Goal: Transaction & Acquisition: Purchase product/service

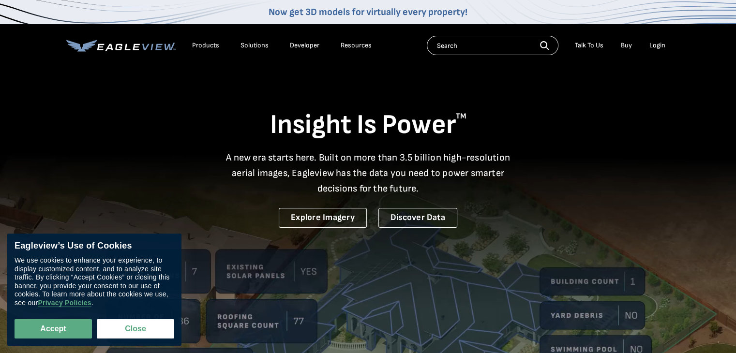
click at [655, 45] on div "Login" at bounding box center [657, 45] width 16 height 9
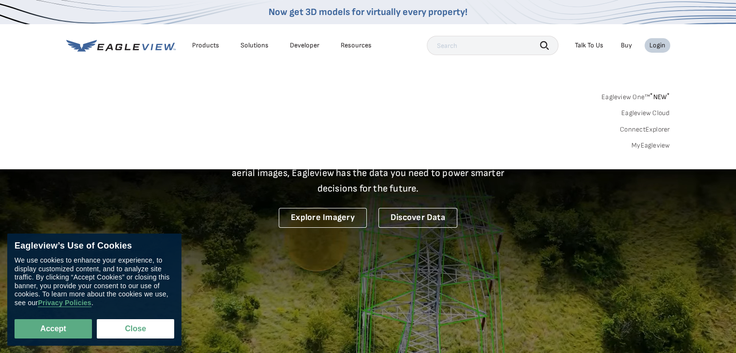
click at [642, 144] on link "MyEagleview" at bounding box center [650, 145] width 39 height 9
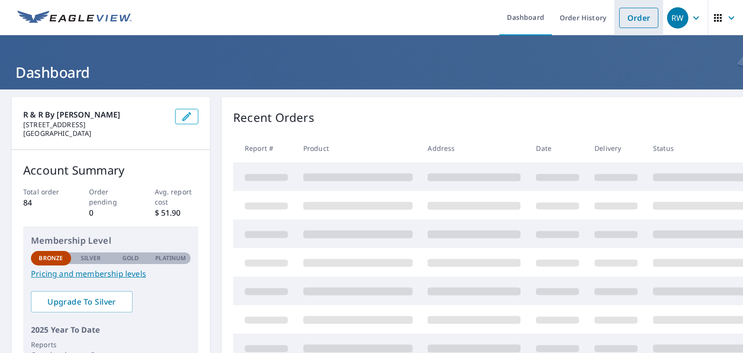
click at [628, 21] on link "Order" at bounding box center [638, 18] width 39 height 20
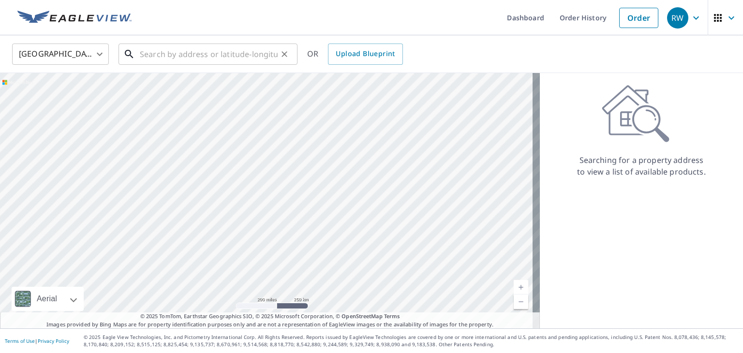
click at [256, 56] on input "text" at bounding box center [209, 54] width 138 height 27
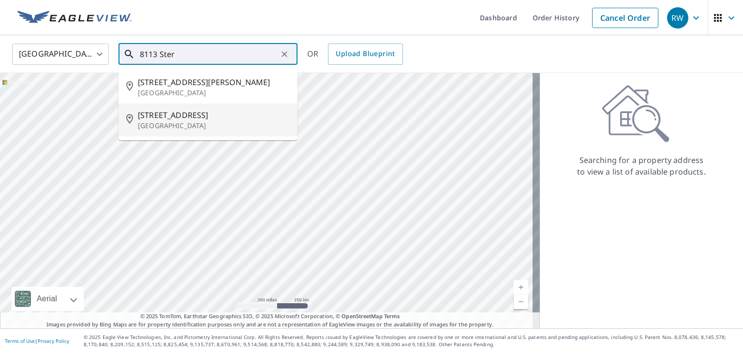
click at [190, 114] on span "[STREET_ADDRESS]" at bounding box center [214, 115] width 152 height 12
type input "[STREET_ADDRESS][PERSON_NAME]"
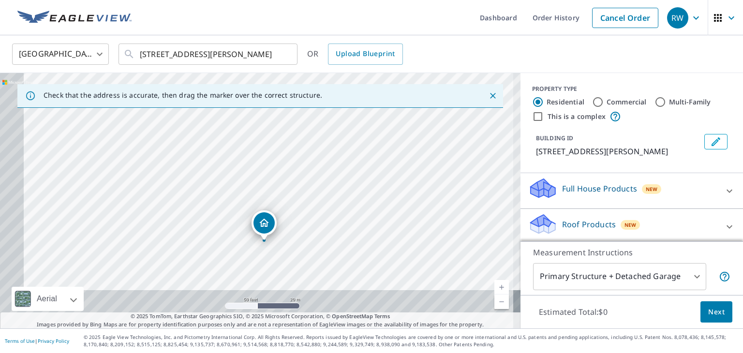
drag, startPoint x: 285, startPoint y: 163, endPoint x: 383, endPoint y: 74, distance: 132.8
click at [383, 74] on div "[STREET_ADDRESS][PERSON_NAME]" at bounding box center [260, 200] width 520 height 255
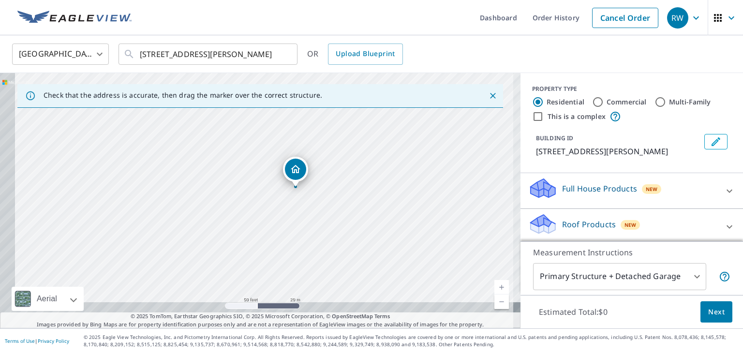
drag, startPoint x: 323, startPoint y: 180, endPoint x: 376, endPoint y: 99, distance: 97.1
click at [376, 99] on div "Check that the address is accurate, then drag the marker over the correct struc…" at bounding box center [260, 200] width 520 height 255
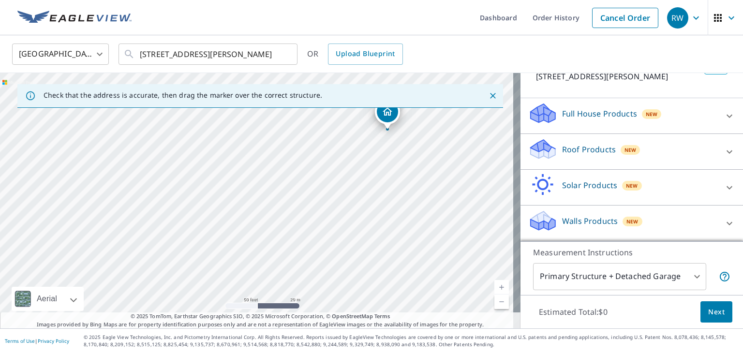
scroll to position [86, 0]
click at [593, 150] on p "Roof Products" at bounding box center [589, 150] width 54 height 12
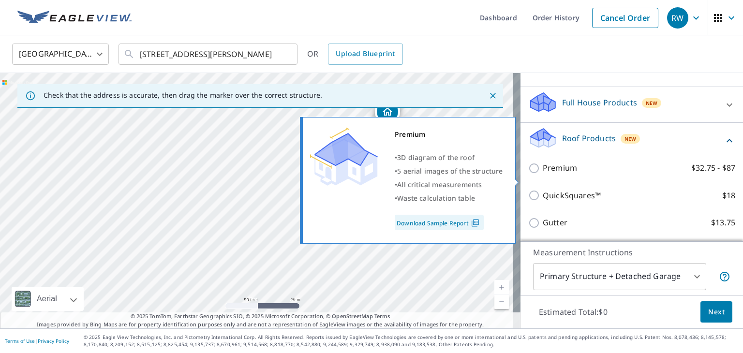
click at [582, 174] on label "Premium $32.75 - $87" at bounding box center [639, 168] width 192 height 12
click at [543, 174] on input "Premium $32.75 - $87" at bounding box center [535, 168] width 15 height 12
checkbox input "true"
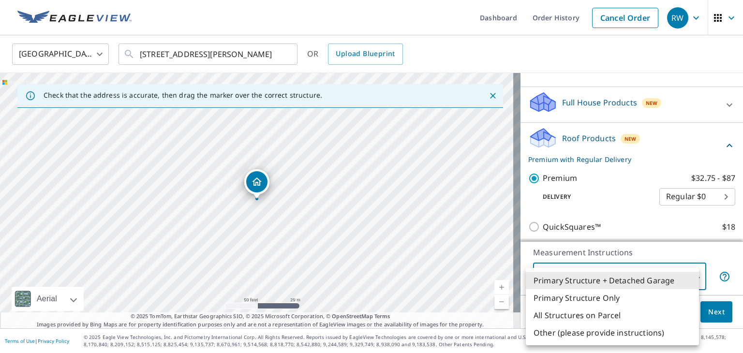
click at [602, 273] on body "RW RW Dashboard Order History Cancel Order RW [GEOGRAPHIC_DATA] [GEOGRAPHIC_DAT…" at bounding box center [371, 176] width 743 height 353
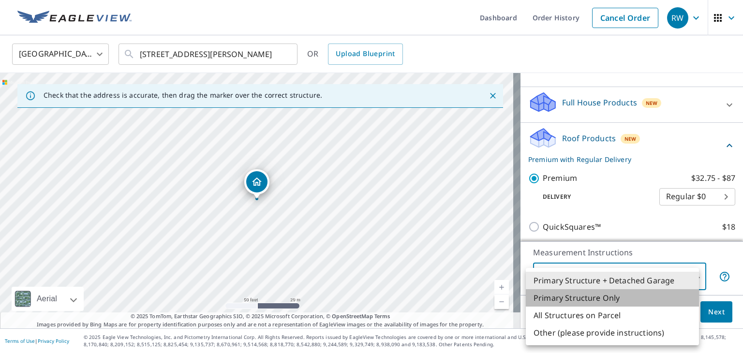
click at [600, 295] on li "Primary Structure Only" at bounding box center [612, 297] width 173 height 17
type input "2"
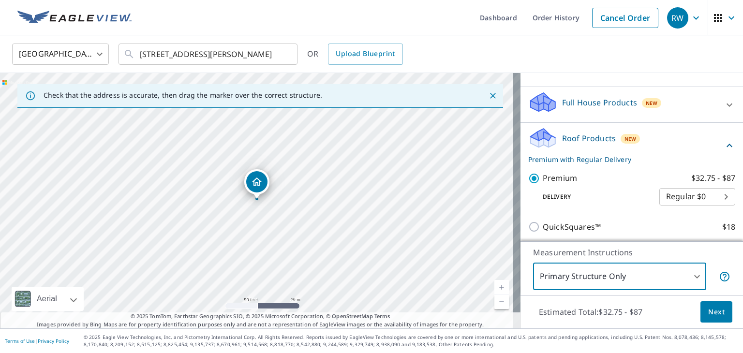
click at [708, 310] on span "Next" at bounding box center [716, 312] width 16 height 12
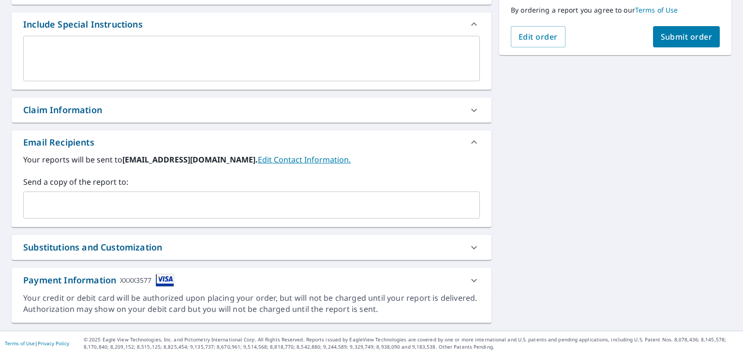
scroll to position [255, 0]
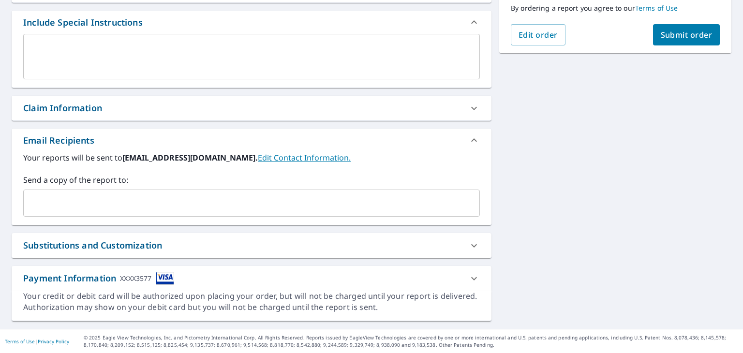
click at [286, 202] on input "text" at bounding box center [244, 203] width 433 height 18
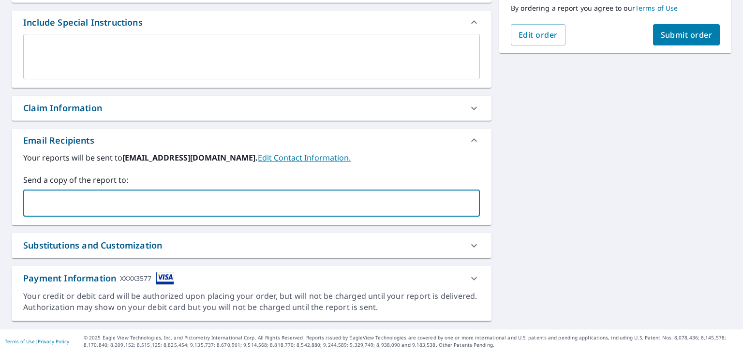
type input "[PERSON_NAME][EMAIL_ADDRESS][DOMAIN_NAME]"
click at [532, 236] on div "[STREET_ADDRESS][PERSON_NAME] Aerial Road A standard road map Aerial A detailed…" at bounding box center [371, 81] width 743 height 495
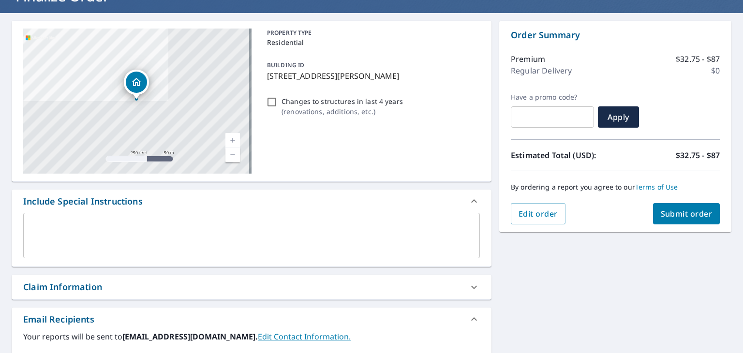
scroll to position [75, 0]
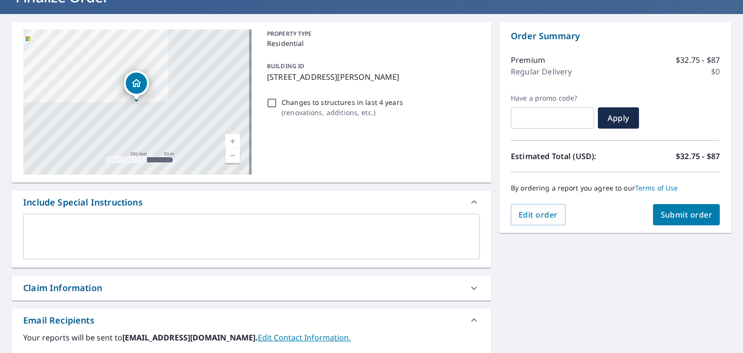
click at [664, 215] on span "Submit order" at bounding box center [687, 214] width 52 height 11
checkbox input "true"
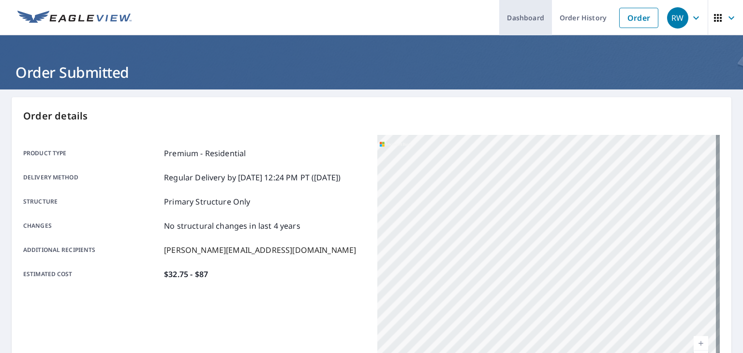
click at [515, 18] on link "Dashboard" at bounding box center [525, 17] width 53 height 35
